Goal: Task Accomplishment & Management: Manage account settings

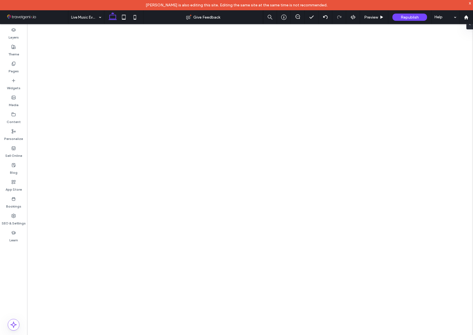
select select "*"
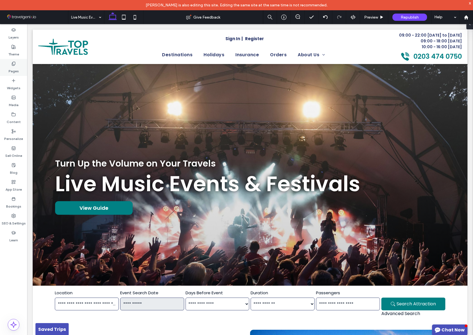
click at [13, 68] on label "Pages" at bounding box center [14, 70] width 10 height 8
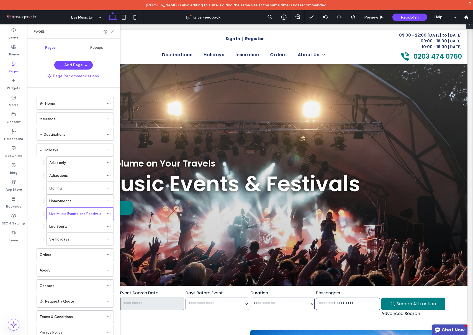
click at [112, 32] on use at bounding box center [112, 31] width 2 height 2
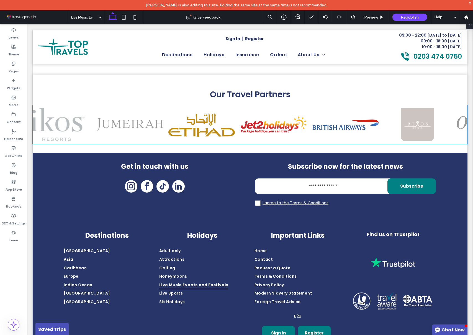
scroll to position [1729, 0]
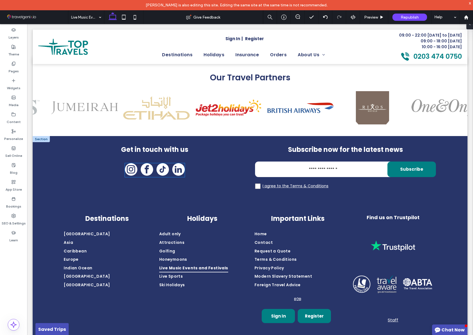
click at [131, 163] on span "instagram" at bounding box center [131, 169] width 12 height 12
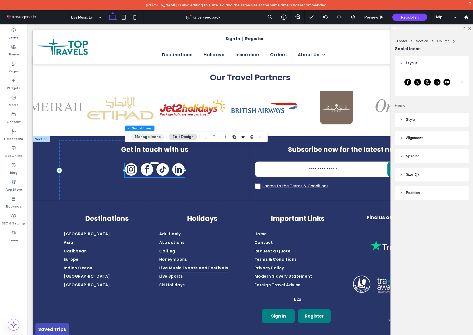
click at [142, 135] on button "Manage Icons" at bounding box center [147, 137] width 33 height 7
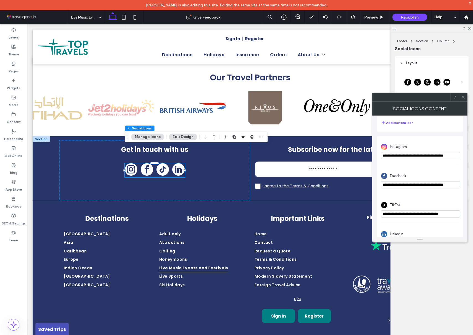
scroll to position [114, 0]
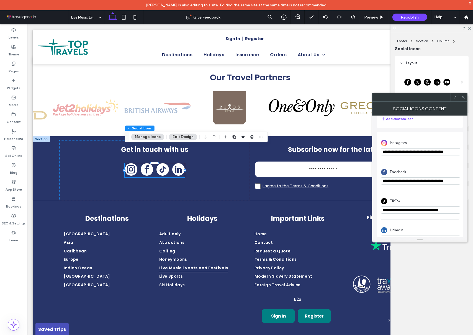
click at [463, 97] on icon at bounding box center [463, 97] width 4 height 4
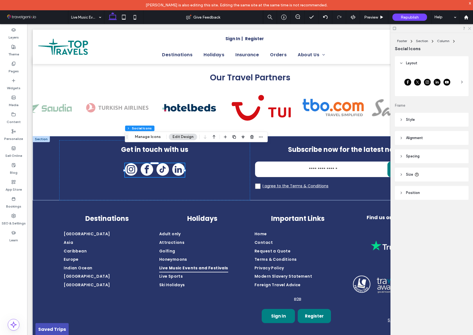
click at [470, 27] on icon at bounding box center [470, 28] width 4 height 4
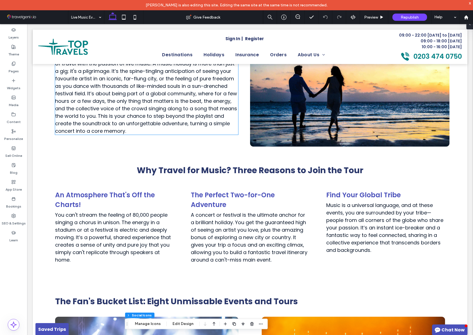
scroll to position [321, 0]
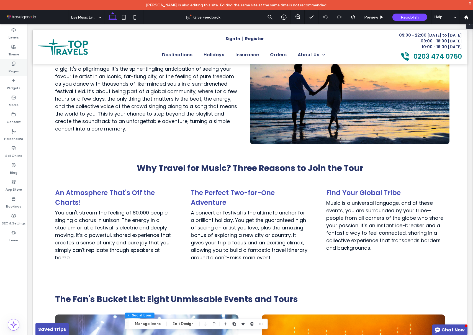
click at [12, 68] on label "Pages" at bounding box center [14, 70] width 10 height 8
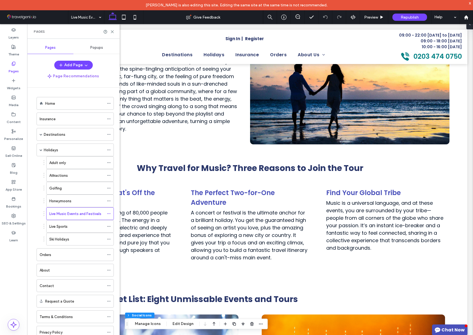
click at [83, 176] on div "Attractions" at bounding box center [76, 176] width 55 height 6
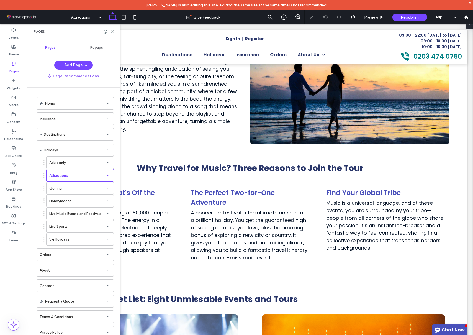
click at [112, 32] on use at bounding box center [112, 31] width 2 height 2
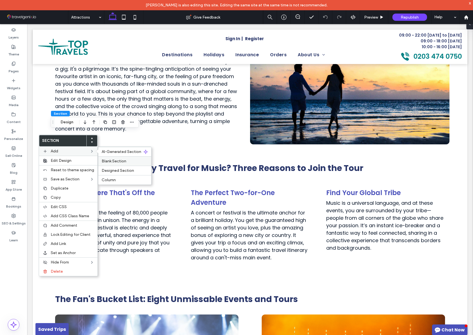
click at [119, 160] on span "Blank Section" at bounding box center [114, 161] width 25 height 5
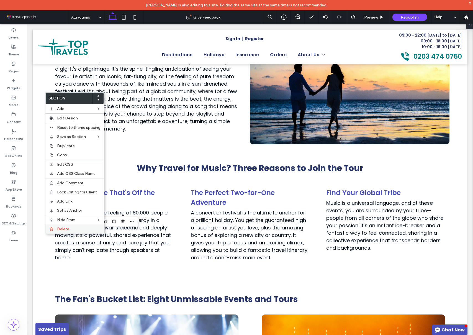
click at [66, 229] on span "Delete" at bounding box center [63, 229] width 12 height 5
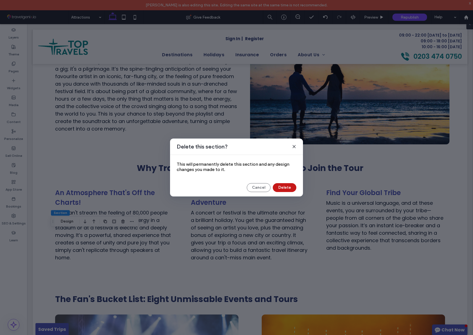
click at [278, 189] on button "Delete" at bounding box center [285, 187] width 24 height 9
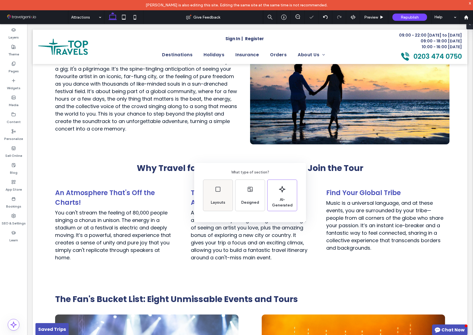
click at [229, 199] on div "Layouts" at bounding box center [217, 195] width 29 height 31
click at [248, 186] on icon at bounding box center [250, 186] width 14 height 14
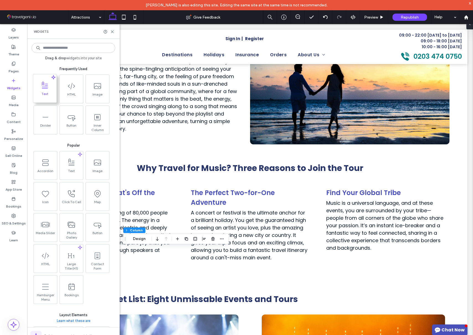
click at [45, 81] on icon at bounding box center [44, 85] width 9 height 9
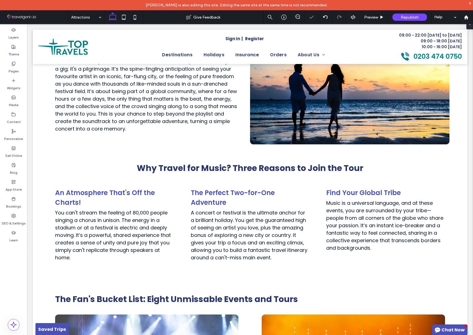
type input "*******"
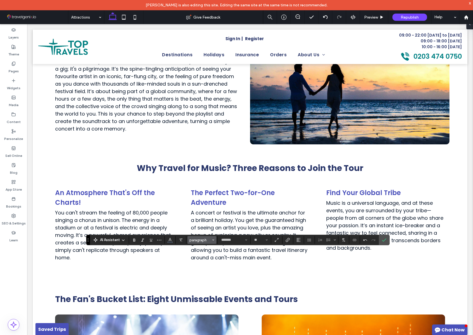
click at [203, 243] on button "paragraph" at bounding box center [202, 240] width 29 height 8
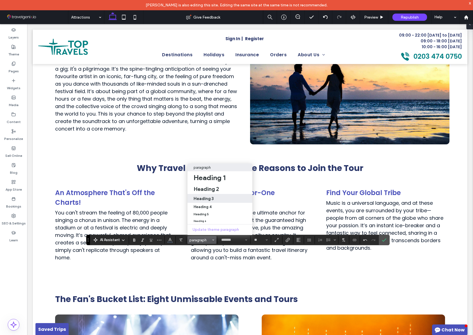
click at [205, 198] on h3 "Heading 3" at bounding box center [204, 198] width 20 height 5
type input "**"
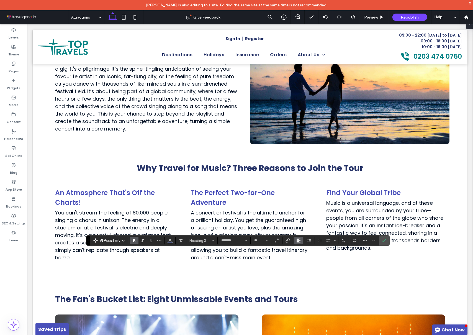
click at [297, 241] on use "Alignment" at bounding box center [299, 241] width 4 height 4
click at [303, 215] on icon "ui.textEditor.alignment.center" at bounding box center [303, 215] width 4 height 4
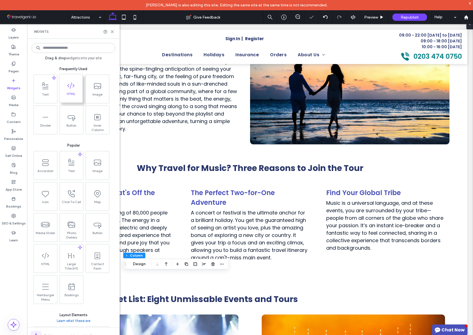
click at [73, 93] on span "HTML" at bounding box center [70, 96] width 23 height 8
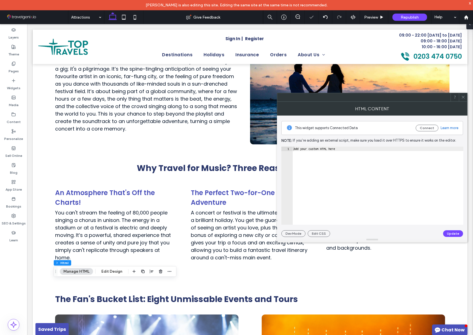
click at [463, 96] on icon at bounding box center [463, 97] width 4 height 4
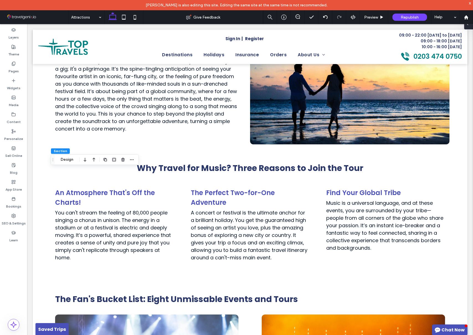
click at [470, 27] on div at bounding box center [468, 23] width 9 height 11
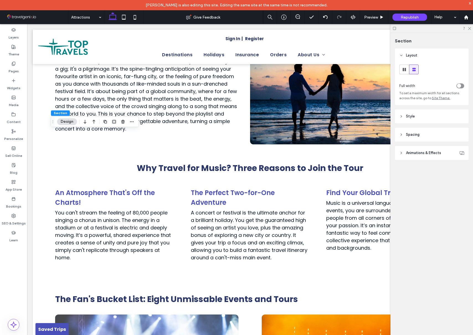
click at [404, 117] on header "Style" at bounding box center [432, 116] width 74 height 14
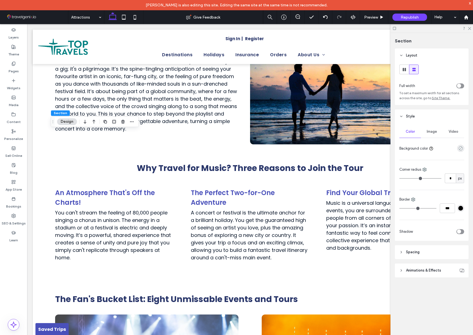
click at [462, 149] on icon "rgba(0, 0, 0, 0)" at bounding box center [461, 148] width 5 height 5
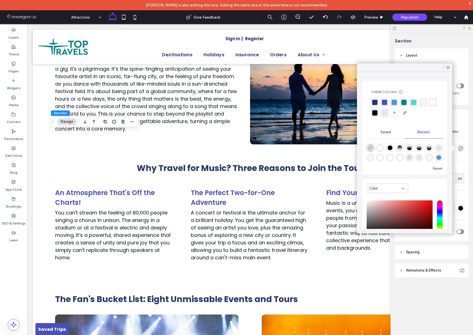
click at [385, 114] on div "rgba(84, 149, 208, 0.15)" at bounding box center [384, 112] width 5 height 5
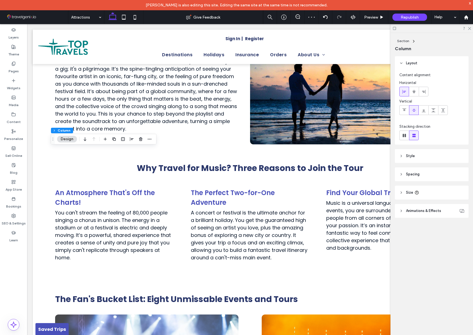
click at [429, 153] on header "Style" at bounding box center [432, 156] width 74 height 14
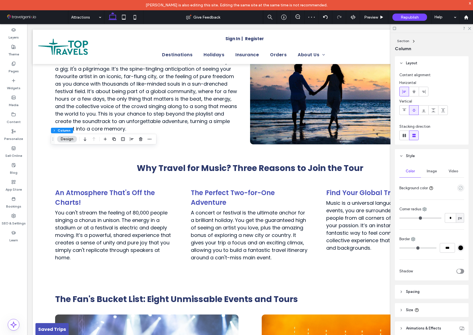
click at [460, 186] on icon "empty color" at bounding box center [461, 188] width 5 height 5
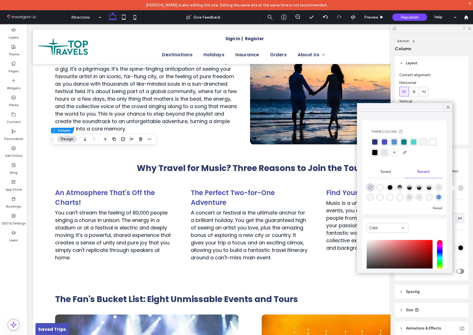
click at [432, 140] on div "rgba(255, 255, 255, 1)" at bounding box center [433, 141] width 5 height 5
click at [446, 106] on icon at bounding box center [448, 107] width 5 height 5
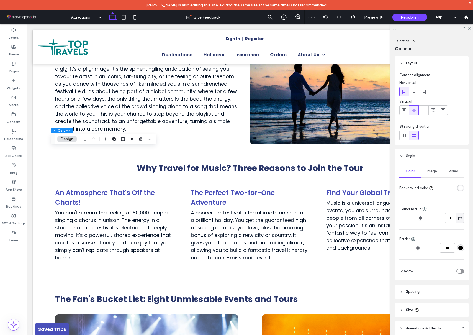
click at [450, 217] on input "*" at bounding box center [450, 218] width 11 height 10
type input "**"
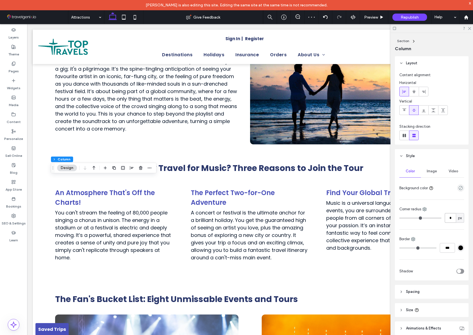
click at [452, 218] on input "*" at bounding box center [450, 218] width 11 height 10
type input "**"
click at [463, 188] on icon "empty color" at bounding box center [461, 188] width 5 height 5
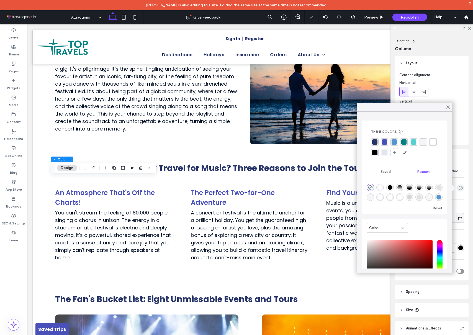
click at [433, 143] on div "rgba(255, 255, 255, 1)" at bounding box center [433, 141] width 5 height 5
click at [450, 107] on icon at bounding box center [448, 107] width 5 height 5
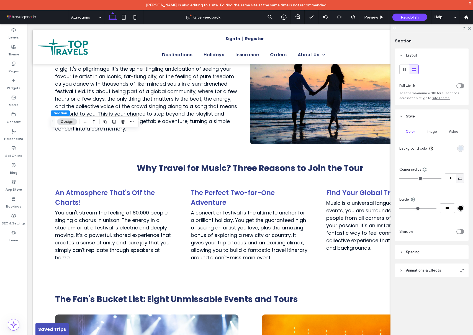
click at [440, 255] on header "Spacing" at bounding box center [432, 252] width 74 height 14
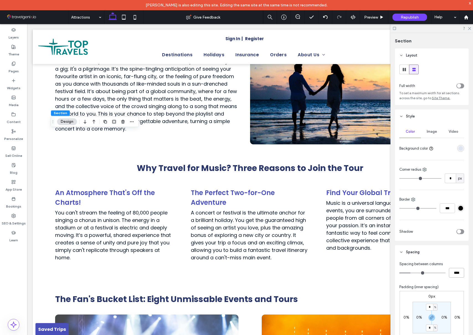
click at [459, 269] on input "****" at bounding box center [456, 273] width 15 height 10
type input "**"
type input "****"
click at [431, 306] on input "*" at bounding box center [429, 307] width 7 height 7
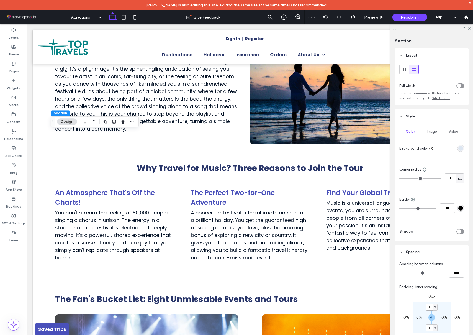
type input "*"
click at [445, 296] on div "0px 0% 0px 0% * % 0% * % 0%" at bounding box center [432, 317] width 64 height 53
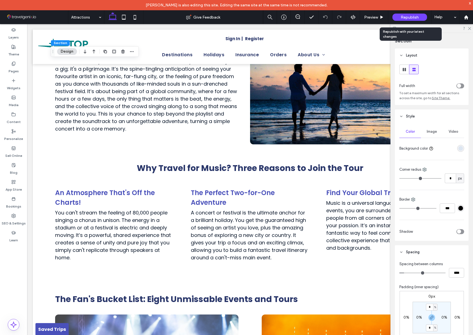
click at [407, 17] on span "Republish" at bounding box center [410, 17] width 18 height 5
